Goal: Transaction & Acquisition: Purchase product/service

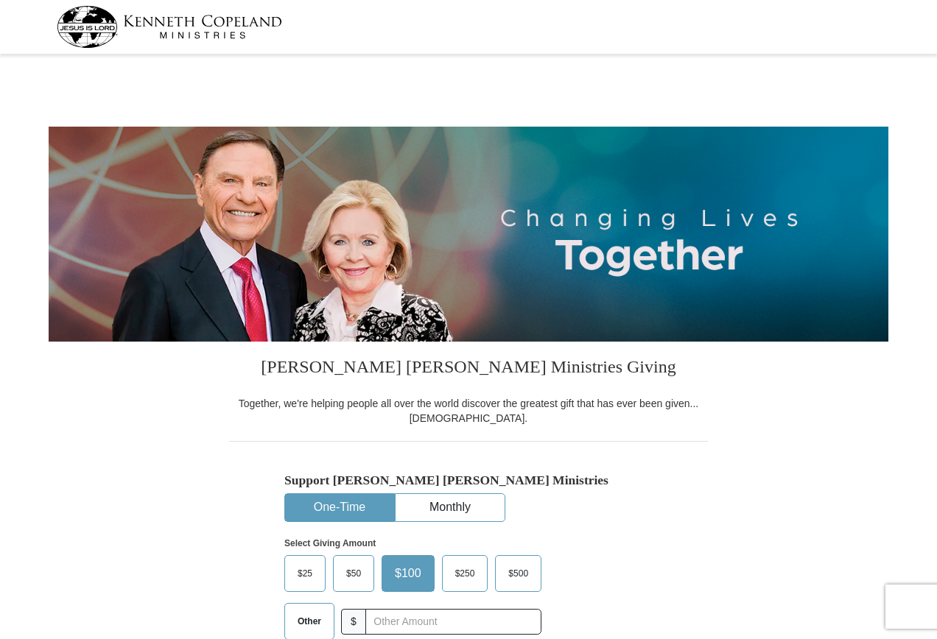
select select "MN"
click at [356, 502] on button "One-Time" at bounding box center [339, 507] width 109 height 27
click at [357, 500] on button "One-Time" at bounding box center [339, 507] width 109 height 27
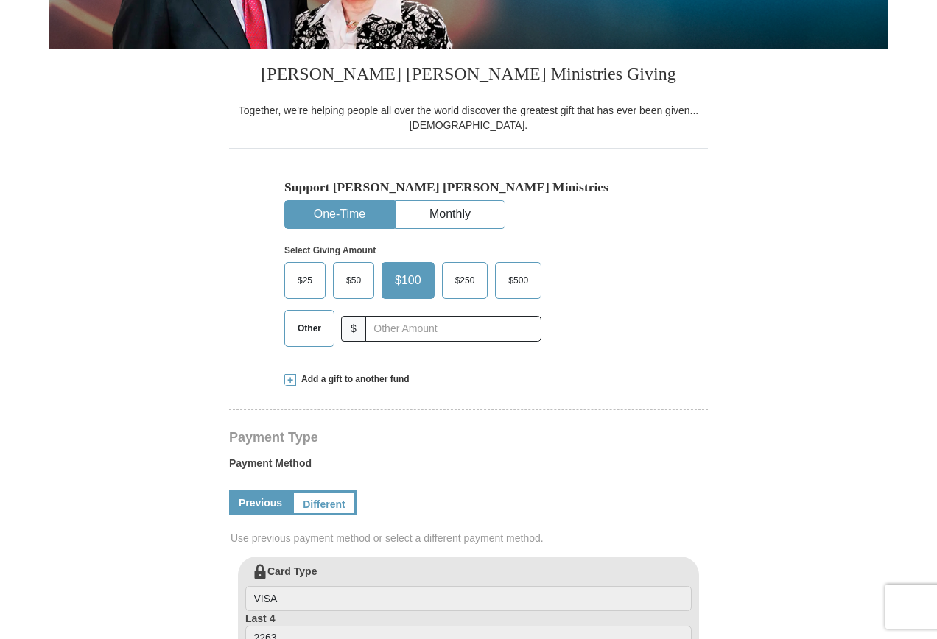
scroll to position [295, 0]
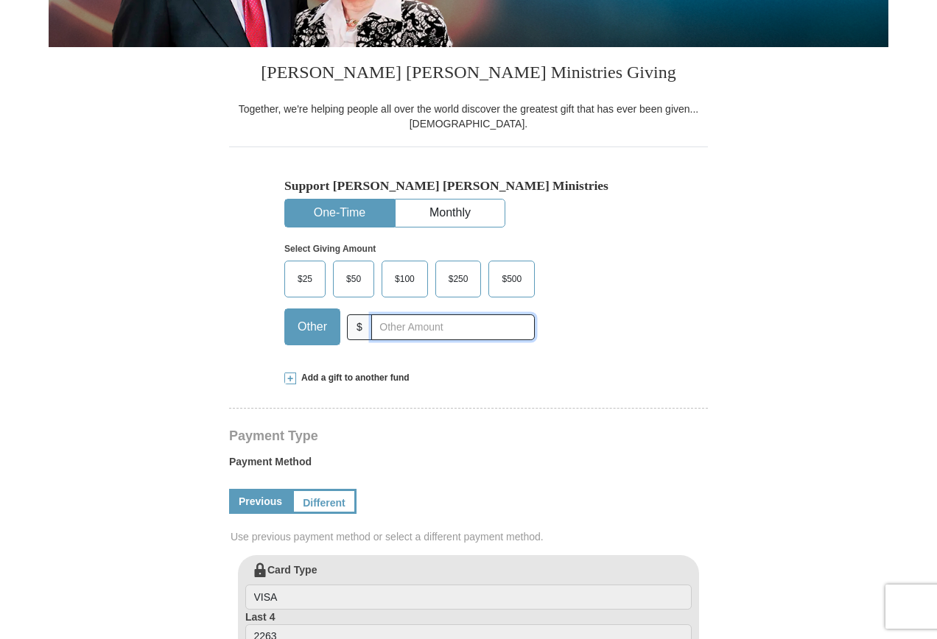
click at [410, 329] on input "text" at bounding box center [453, 328] width 164 height 26
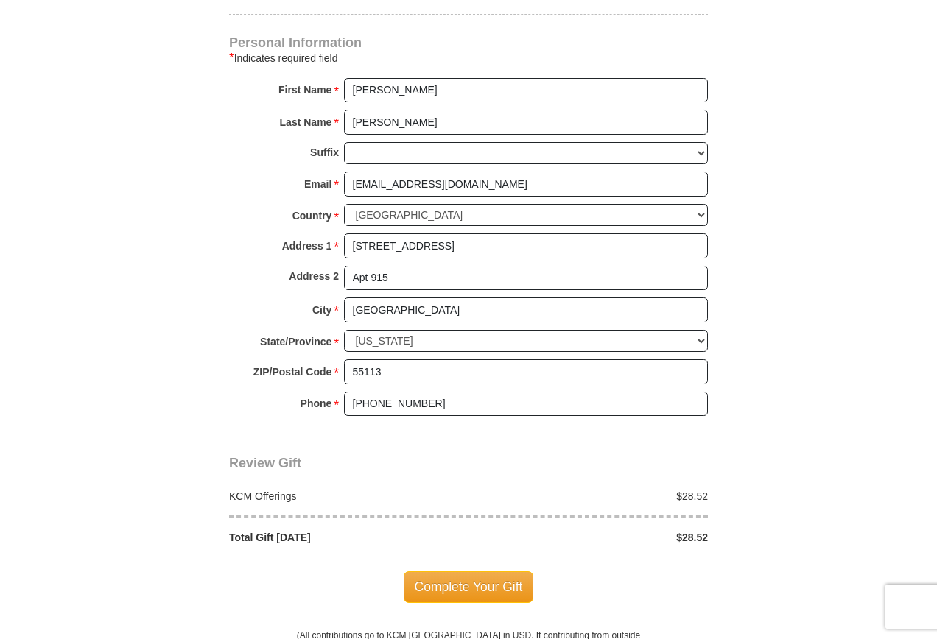
scroll to position [958, 0]
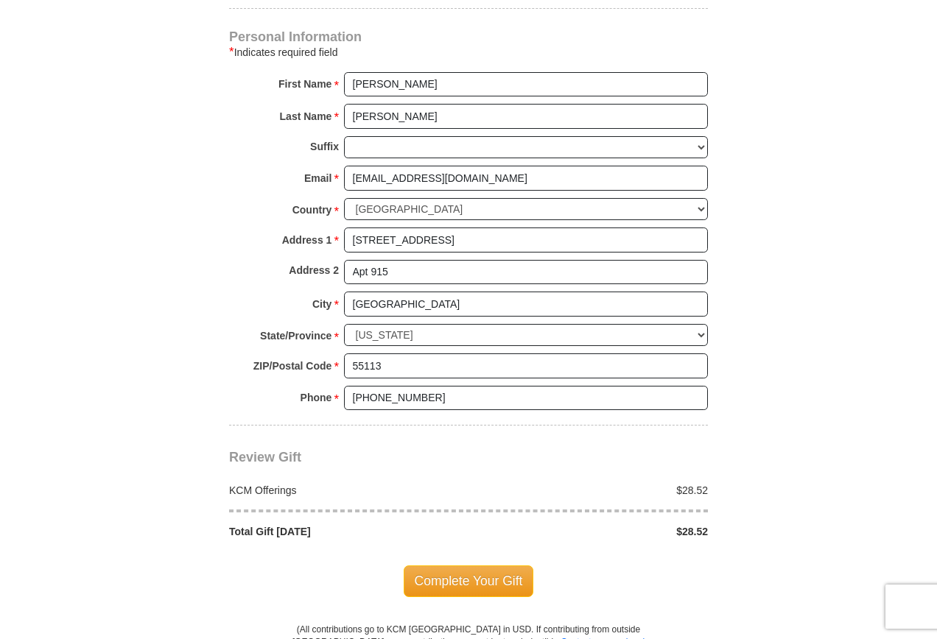
type input "28.52"
click at [502, 578] on span "Complete Your Gift" at bounding box center [469, 581] width 130 height 31
